Goal: Transaction & Acquisition: Purchase product/service

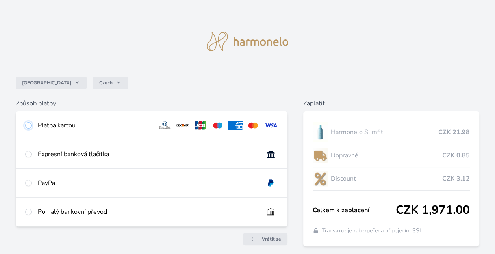
click at [29, 127] on input "radio" at bounding box center [28, 125] width 6 height 6
radio input "true"
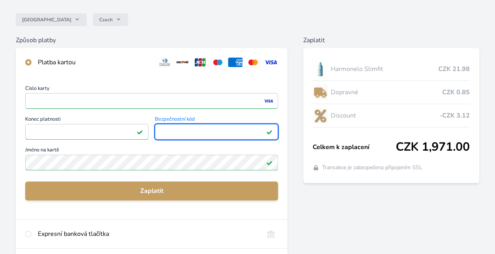
scroll to position [64, 0]
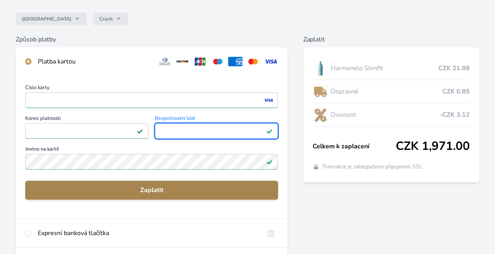
click at [163, 190] on span "Zaplatit" at bounding box center [152, 189] width 240 height 9
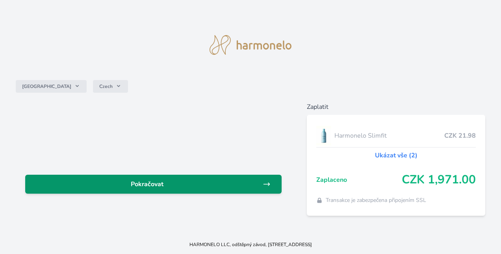
click at [169, 186] on span "Pokračovat" at bounding box center [147, 183] width 231 height 9
